Goal: Task Accomplishment & Management: Manage account settings

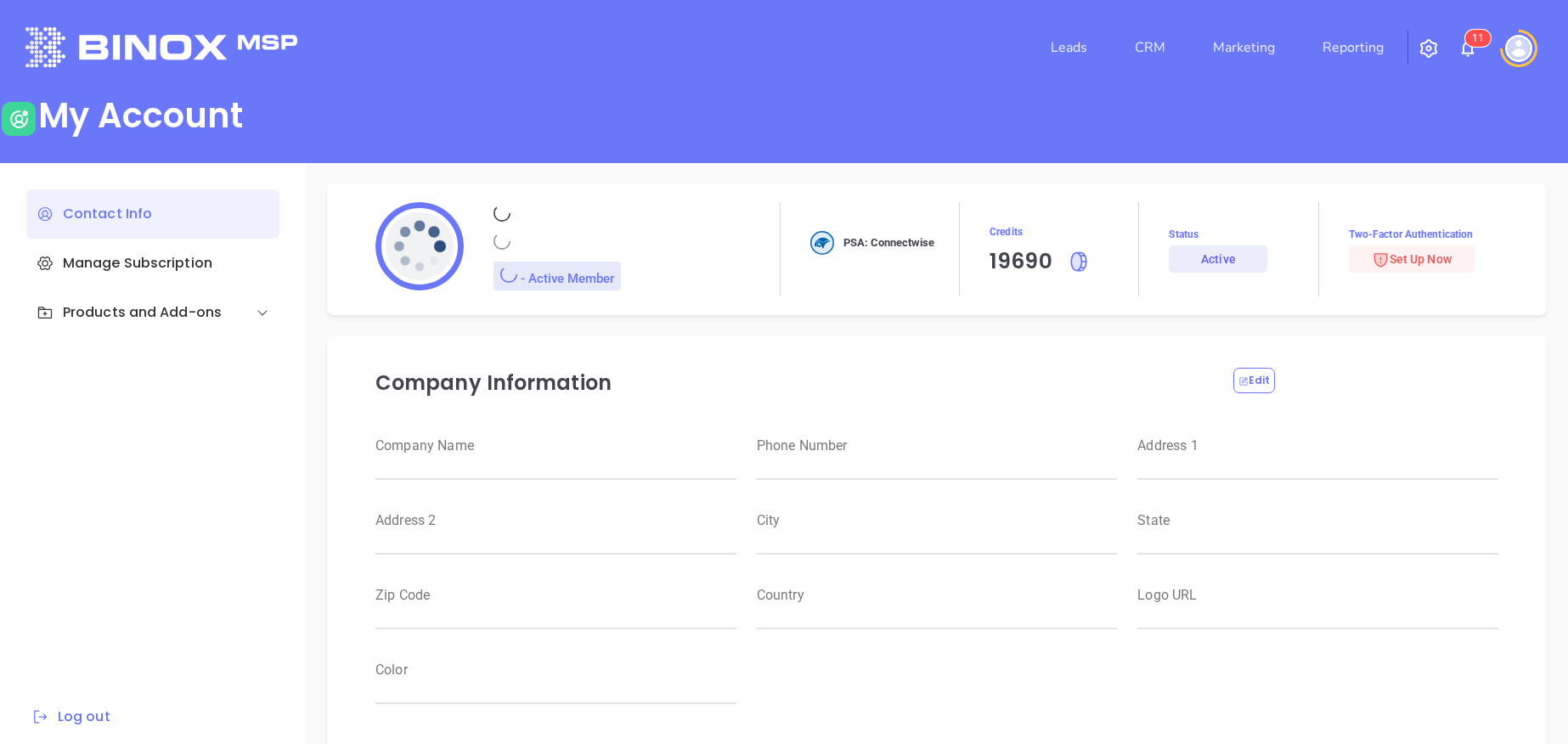
type input "Raulitos Company 2"
type input "(412) 123-4123"
type input "[STREET_ADDRESS]"
type input "Suite 100"
type input "Anytown"
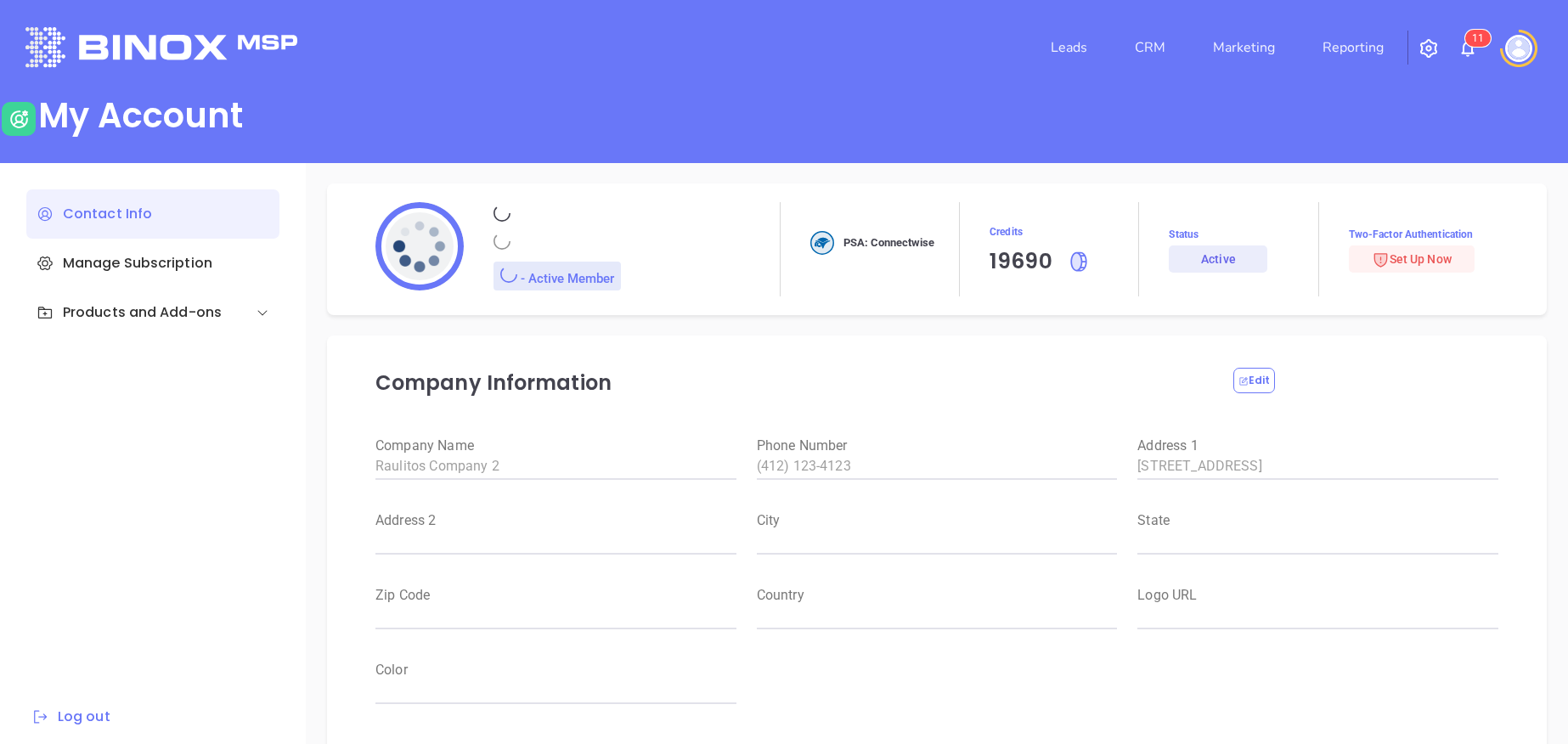
type input "CA"
type input "12345"
type input "US"
type input "[URL][DOMAIN_NAME]"
type input "#000000"
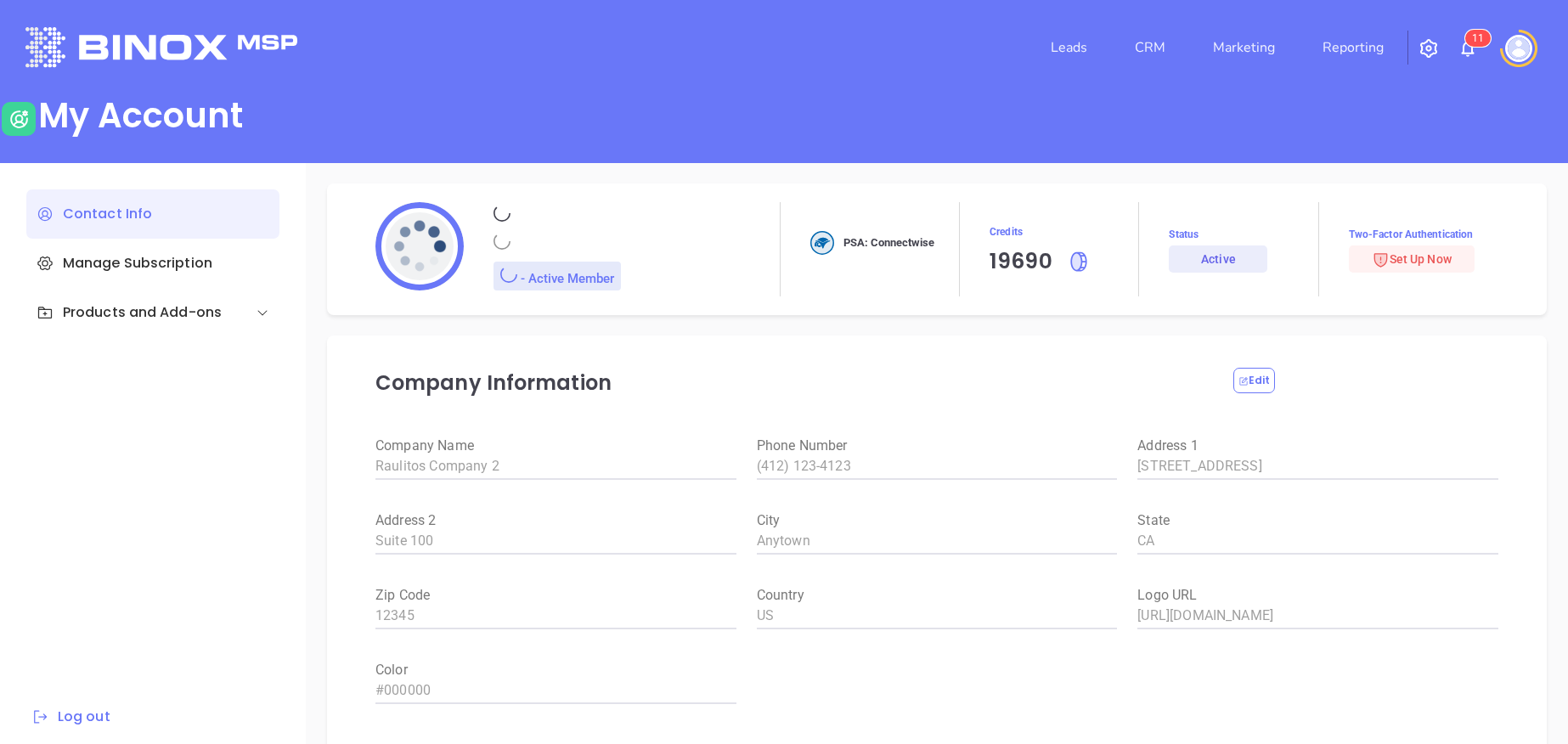
type input "[PERSON_NAME]"
type input "[PERSON_NAME][EMAIL_ADDRESS][DOMAIN_NAME]"
type input "Binox Company Test"
